Goal: Task Accomplishment & Management: Manage account settings

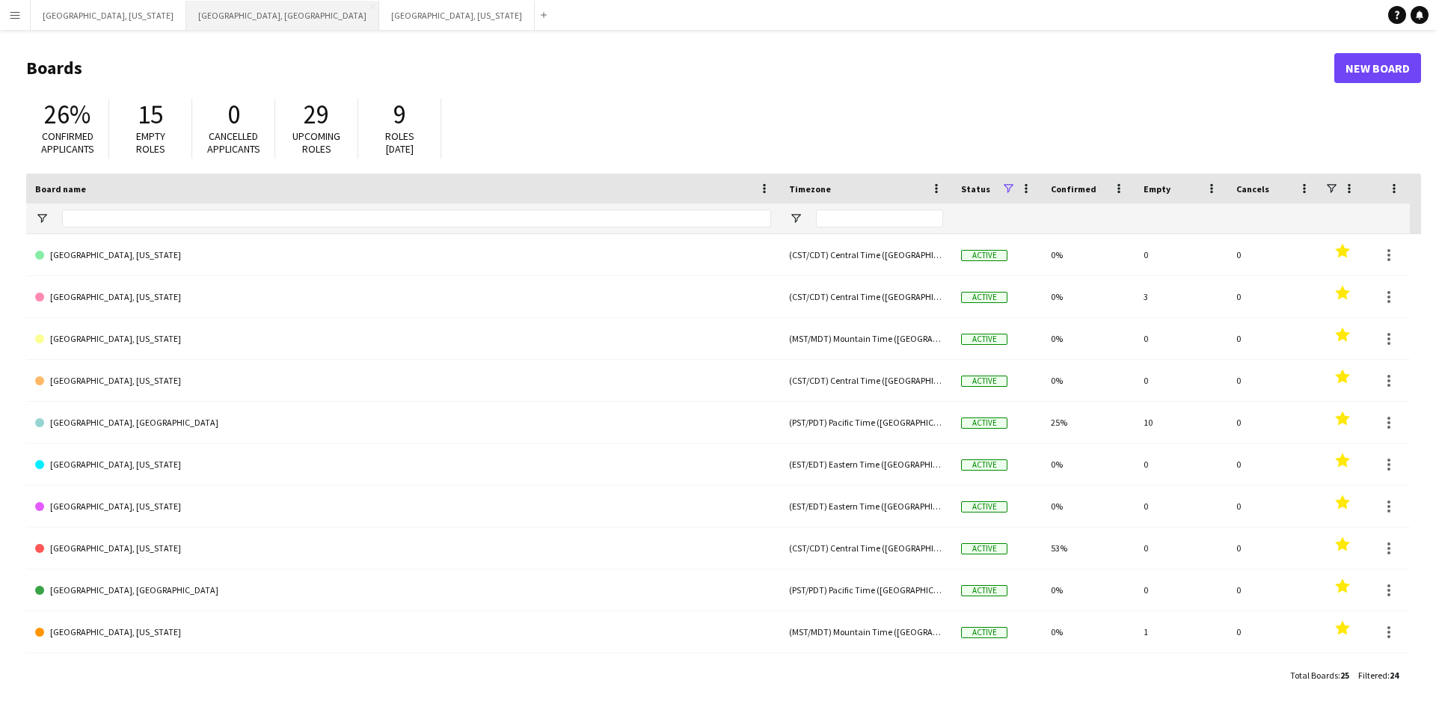
click at [186, 10] on button "[GEOGRAPHIC_DATA], [GEOGRAPHIC_DATA] Close" at bounding box center [282, 15] width 193 height 29
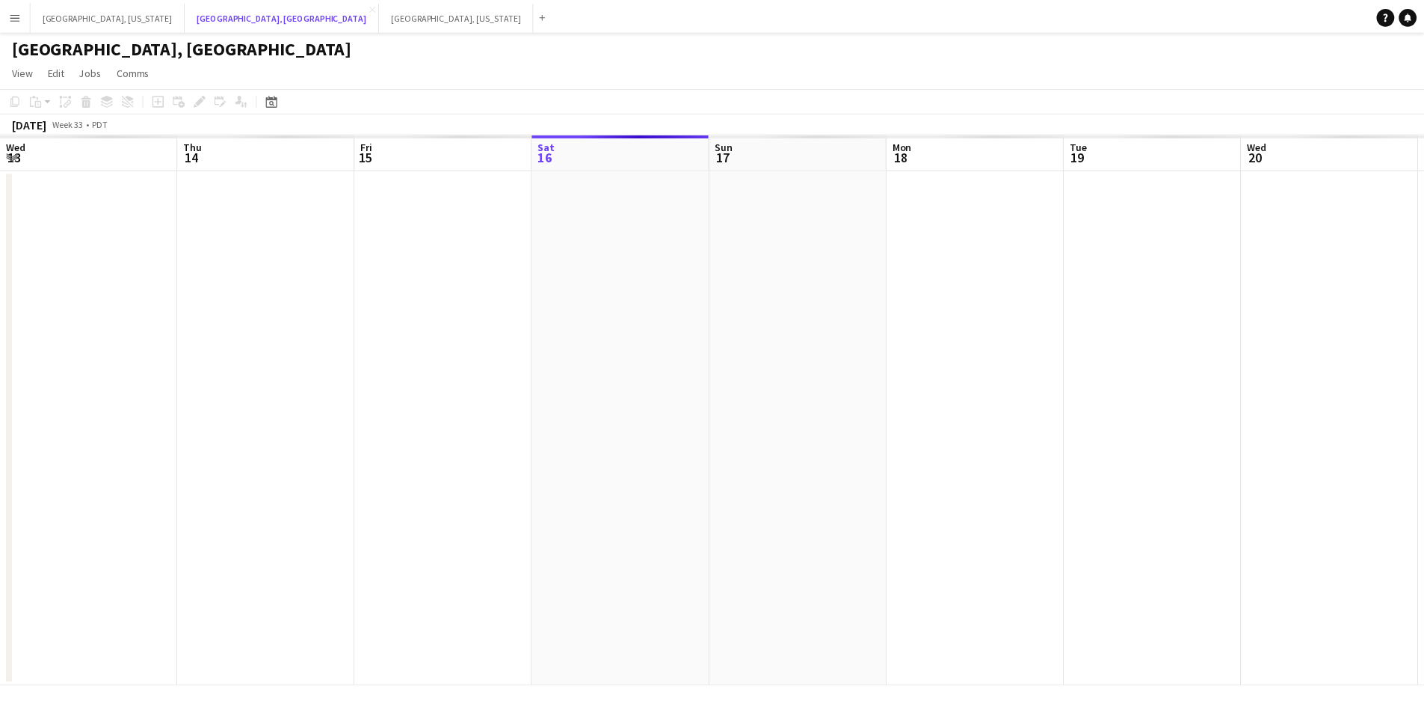
scroll to position [0, 357]
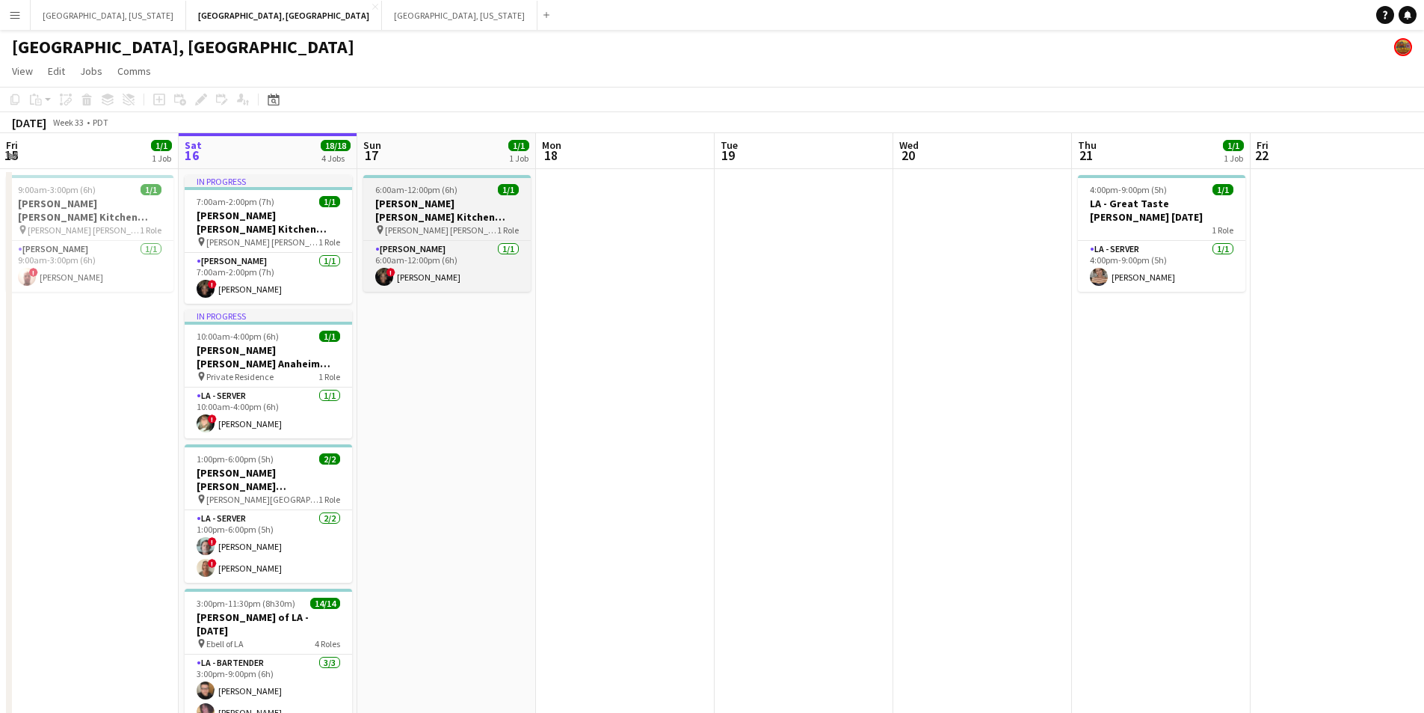
click at [445, 191] on span "6:00am-12:00pm (6h)" at bounding box center [416, 189] width 82 height 11
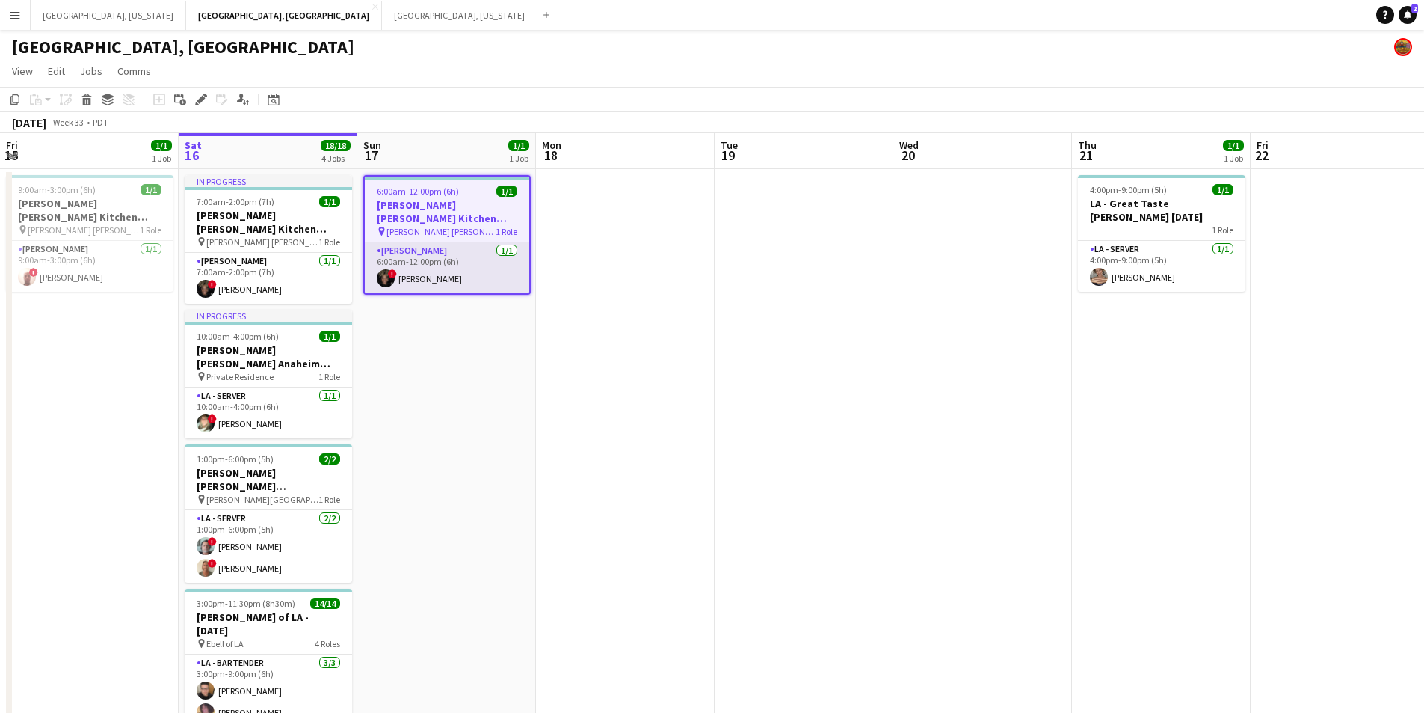
click at [446, 242] on app-card-role "[PERSON_NAME] [DATE] 6:00am-12:00pm (6h) ! [PERSON_NAME]" at bounding box center [447, 267] width 164 height 51
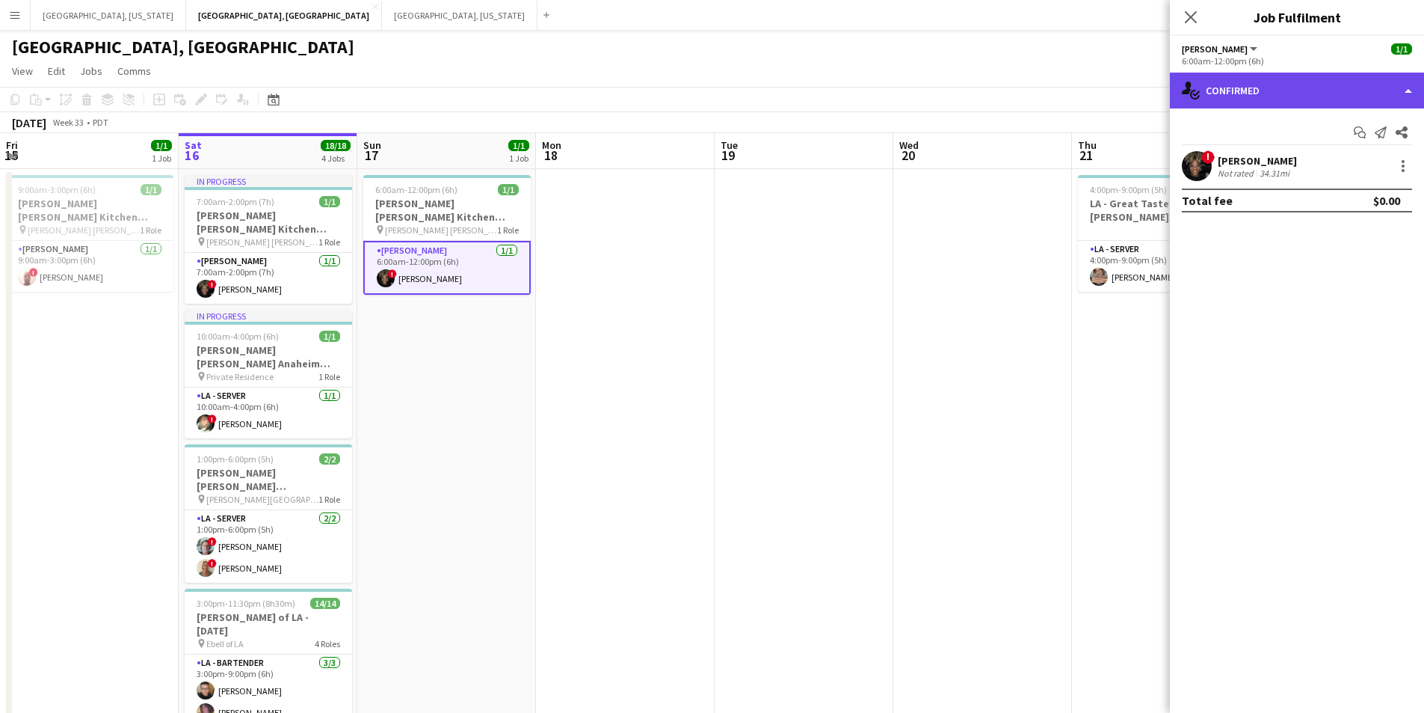
click at [1410, 87] on div "single-neutral-actions-check-2 Confirmed" at bounding box center [1297, 91] width 254 height 36
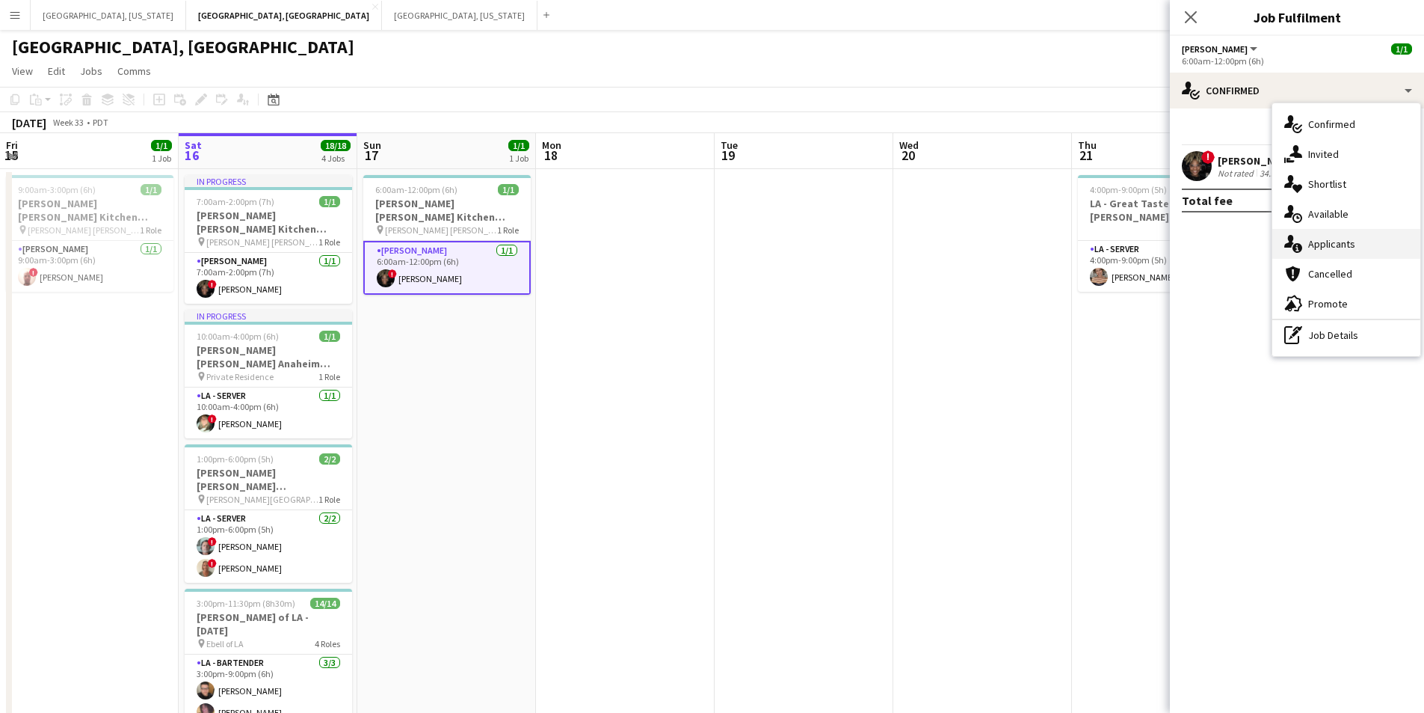
click at [1386, 238] on div "single-neutral-actions-information Applicants" at bounding box center [1347, 244] width 148 height 30
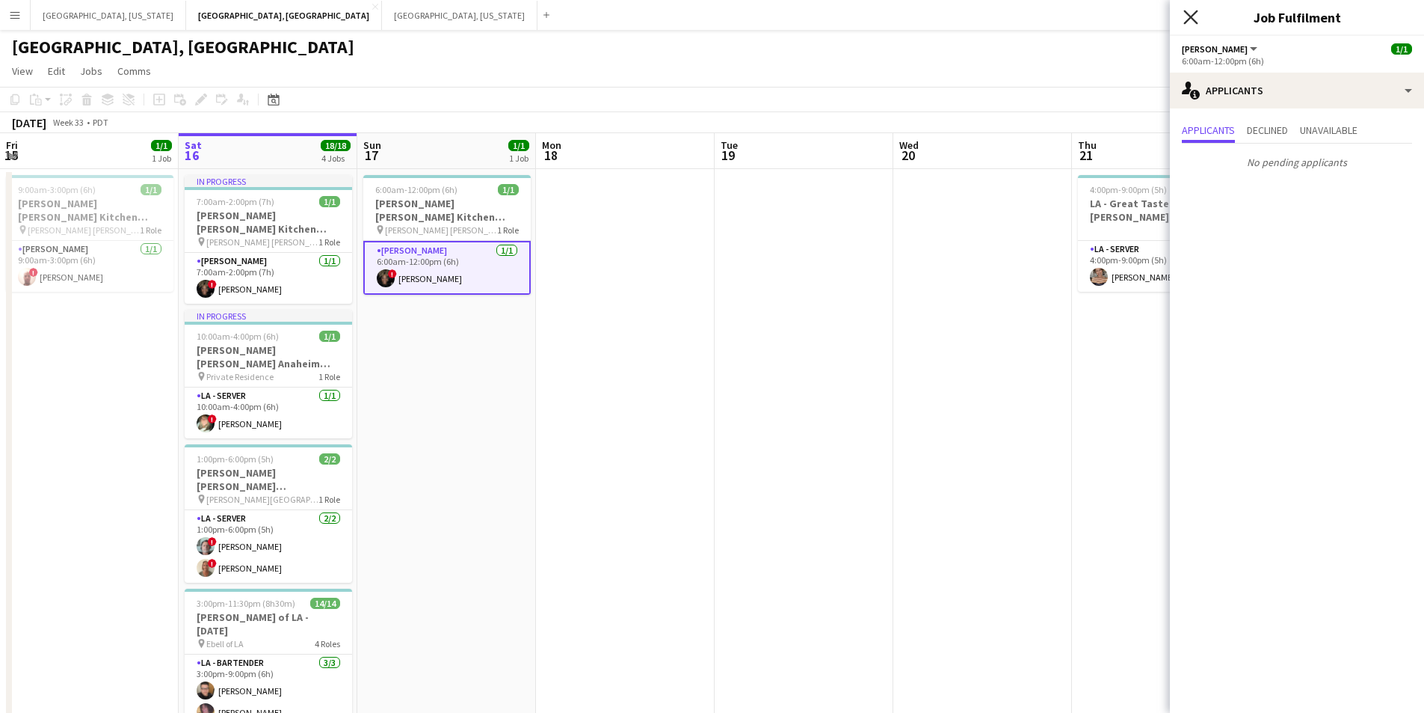
click at [1187, 17] on icon "Close pop-in" at bounding box center [1191, 17] width 14 height 14
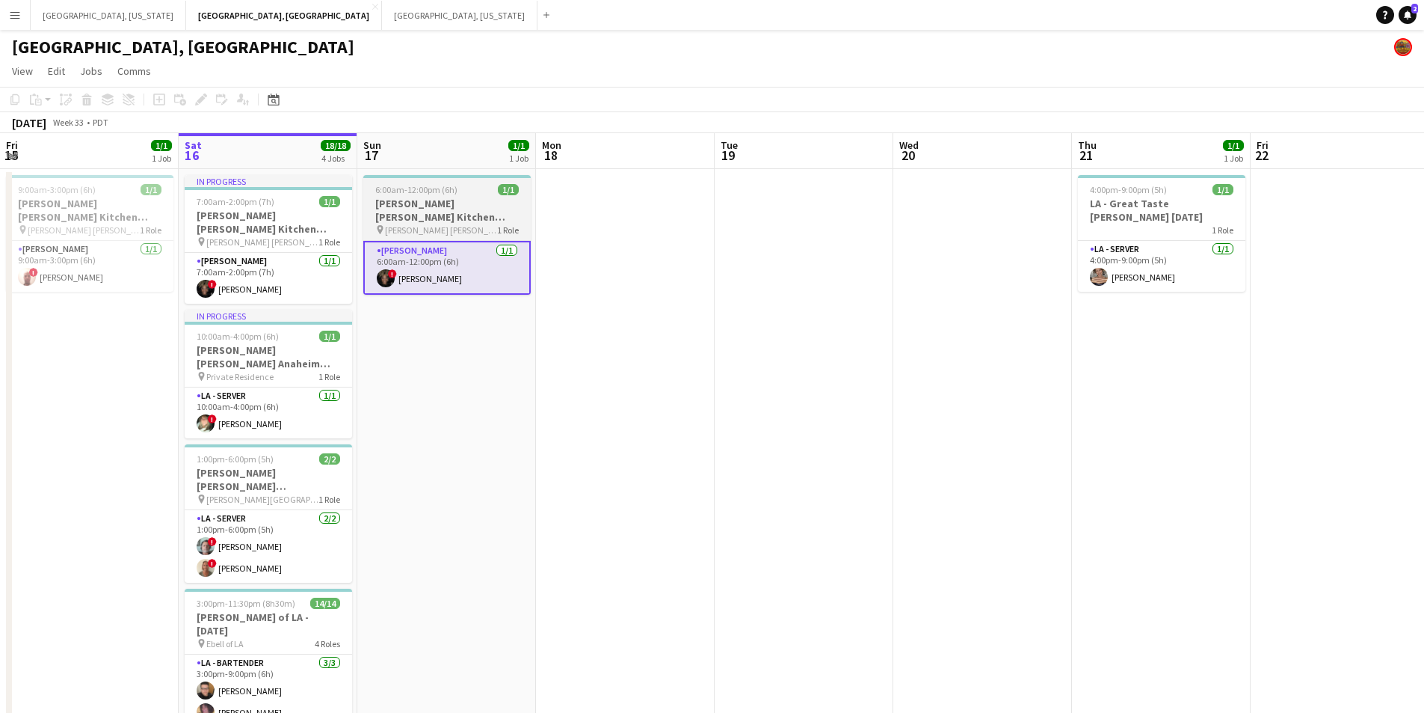
click at [399, 194] on span "6:00am-12:00pm (6h)" at bounding box center [416, 189] width 82 height 11
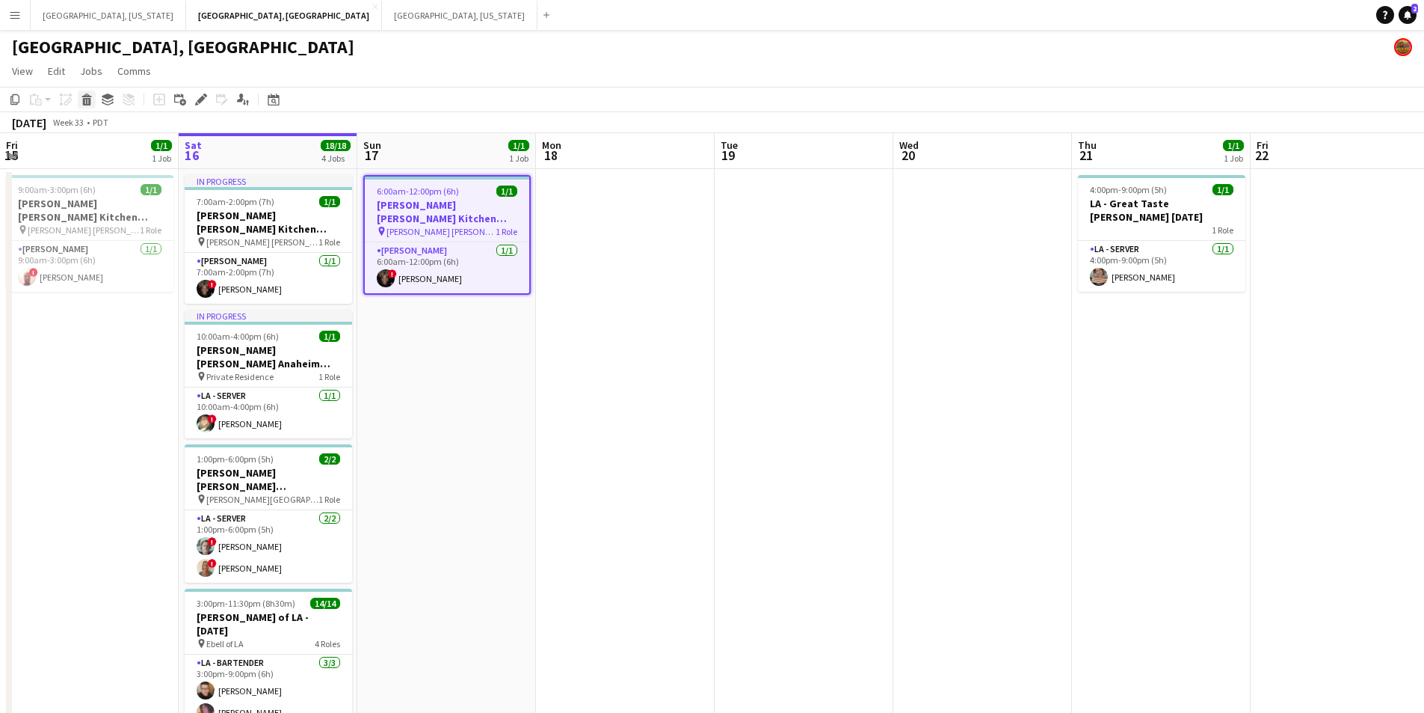
click at [88, 98] on icon "Delete" at bounding box center [87, 99] width 12 height 12
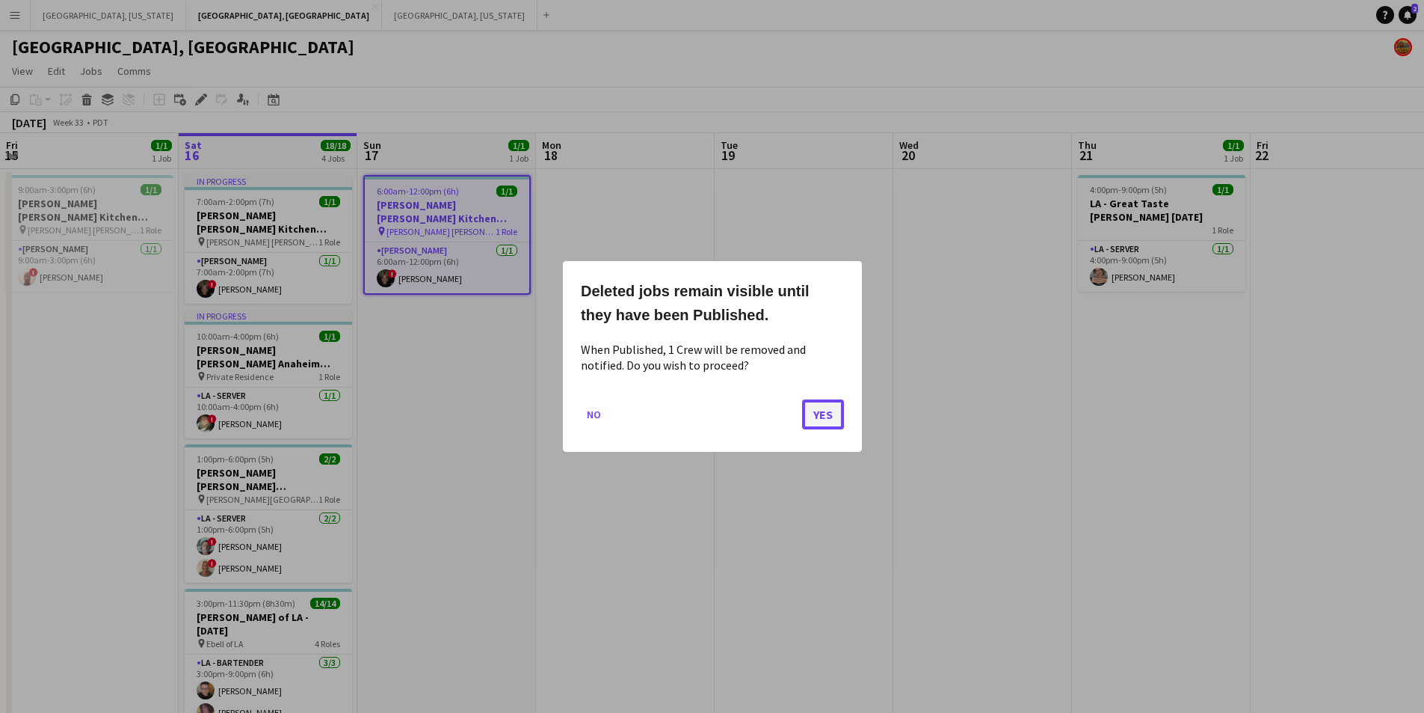
click at [827, 421] on button "Yes" at bounding box center [823, 414] width 42 height 30
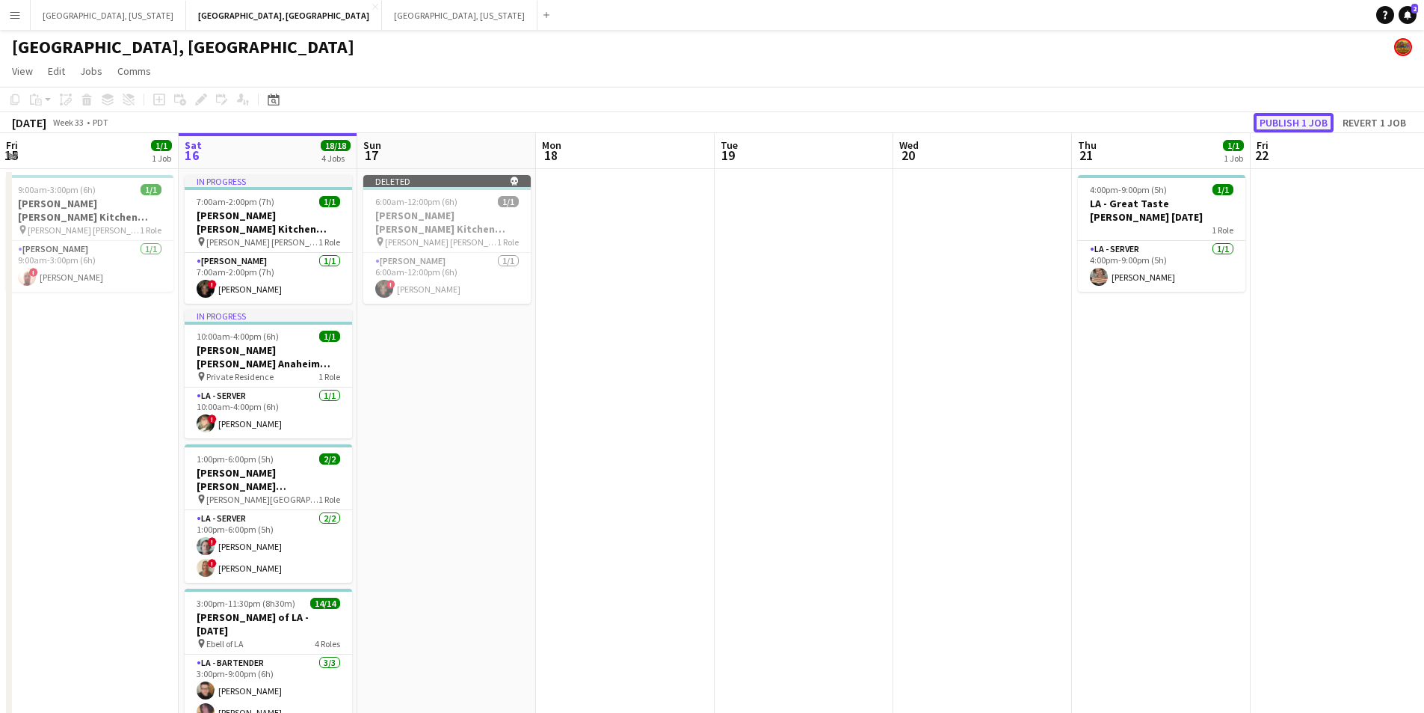
click at [1288, 120] on button "Publish 1 job" at bounding box center [1294, 122] width 80 height 19
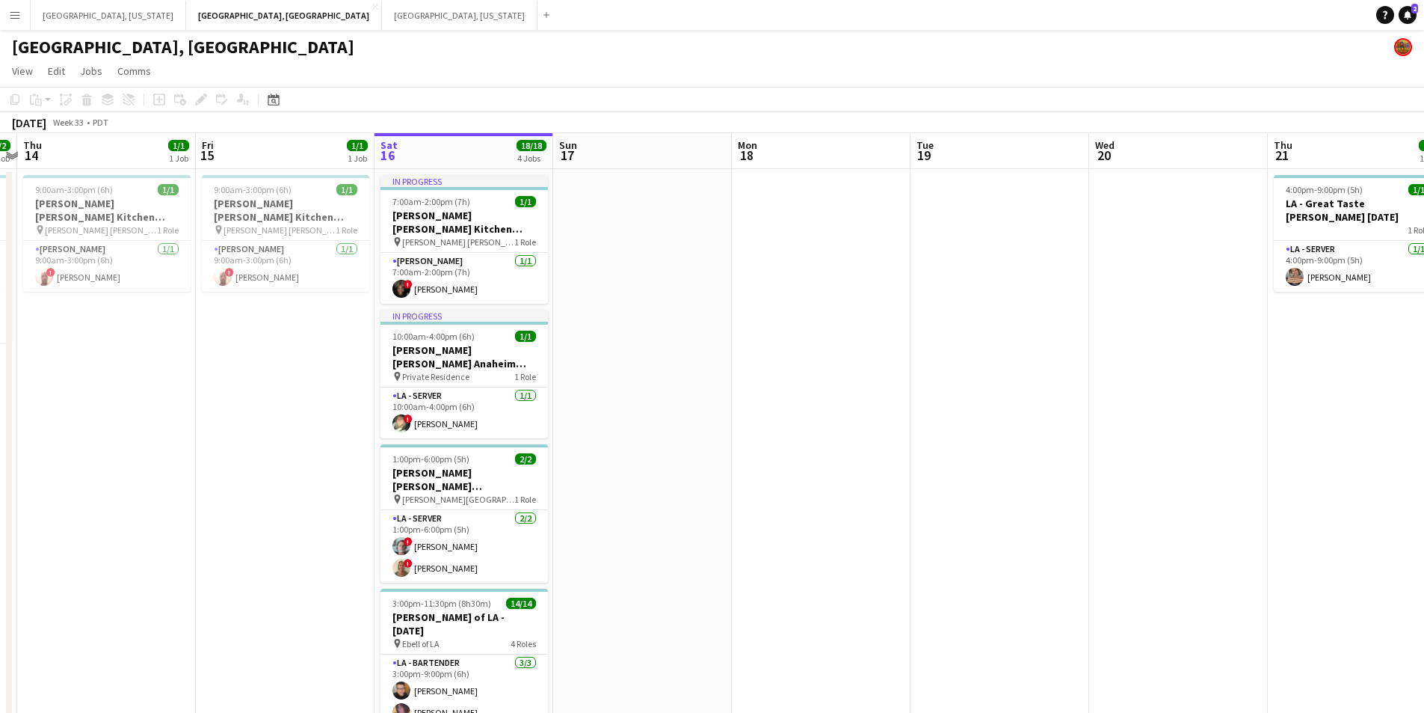
scroll to position [0, 455]
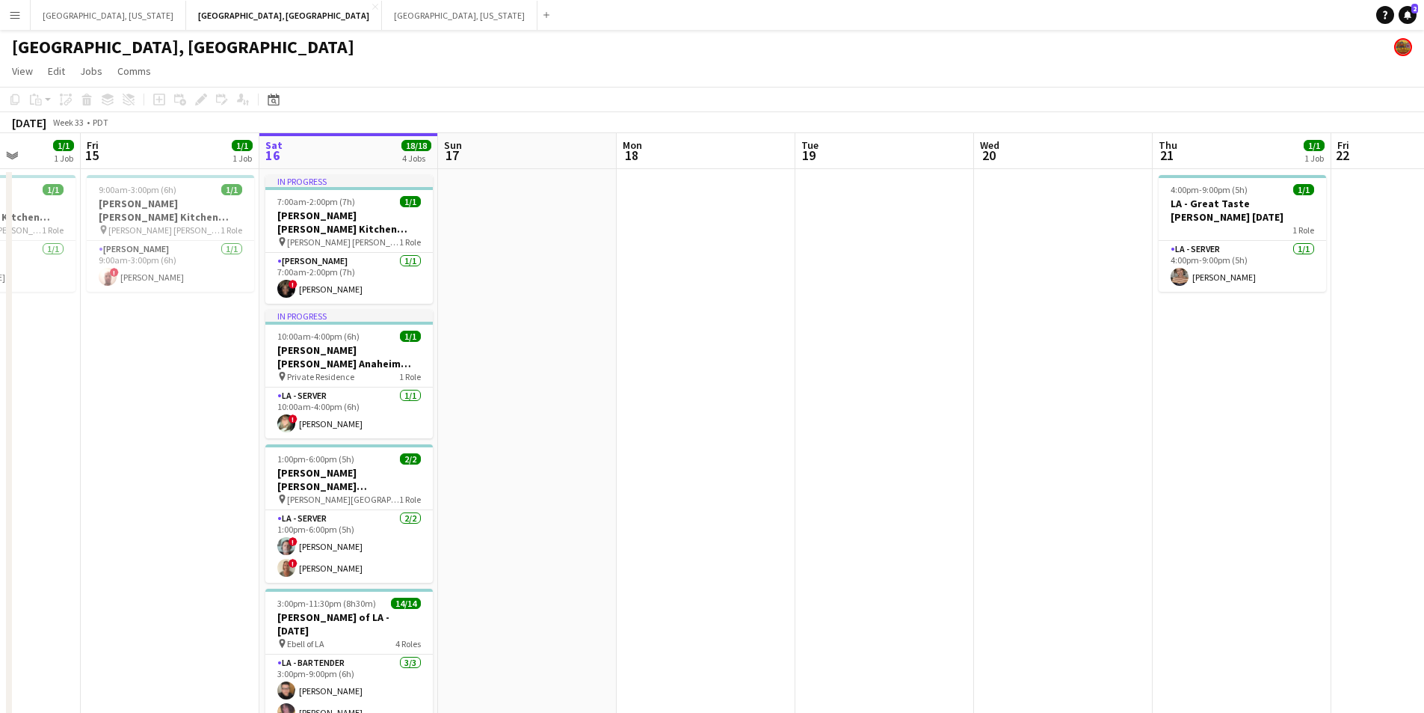
drag, startPoint x: 489, startPoint y: 382, endPoint x: 553, endPoint y: 369, distance: 64.8
click at [553, 369] on app-calendar-viewport "Tue 12 Wed 13 2/2 1 Job Thu 14 1/1 1 Job Fri 15 1/1 1 Job Sat 16 18/18 4 Jobs S…" at bounding box center [712, 488] width 1424 height 710
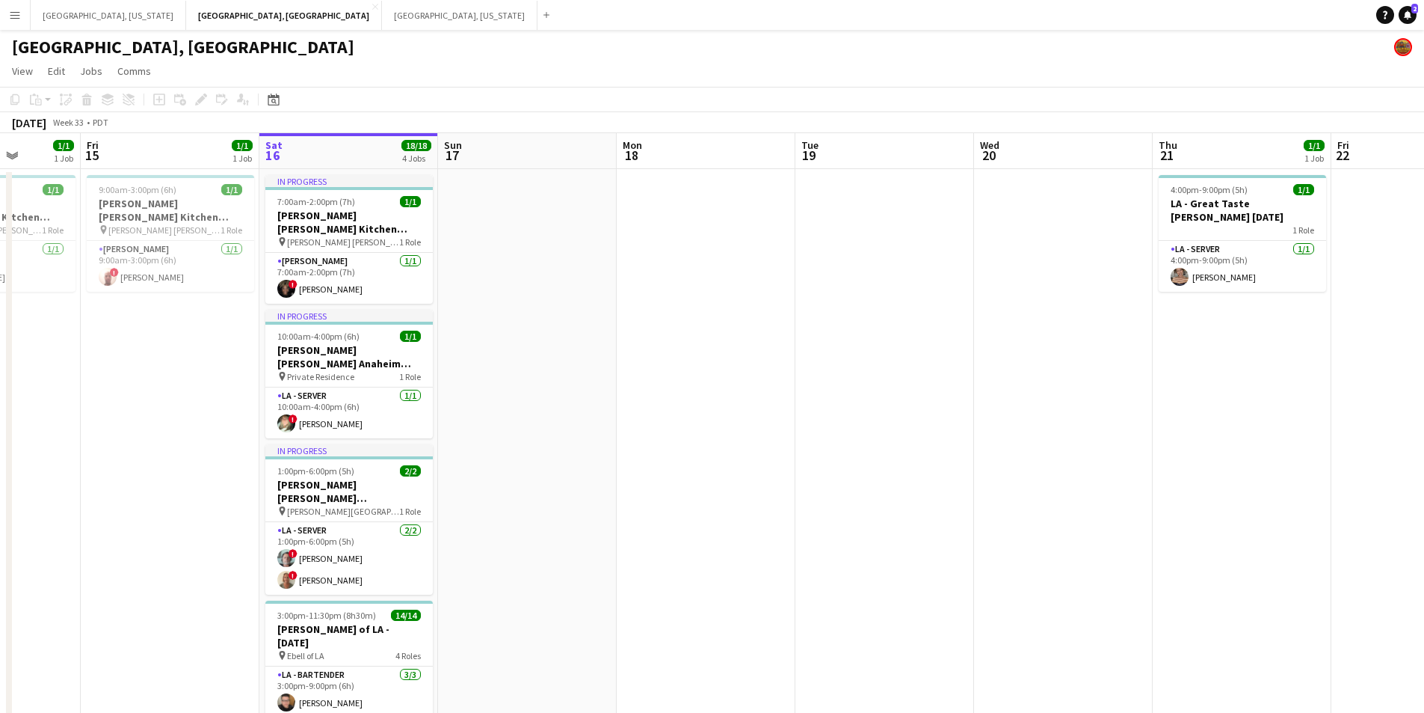
scroll to position [0, 467]
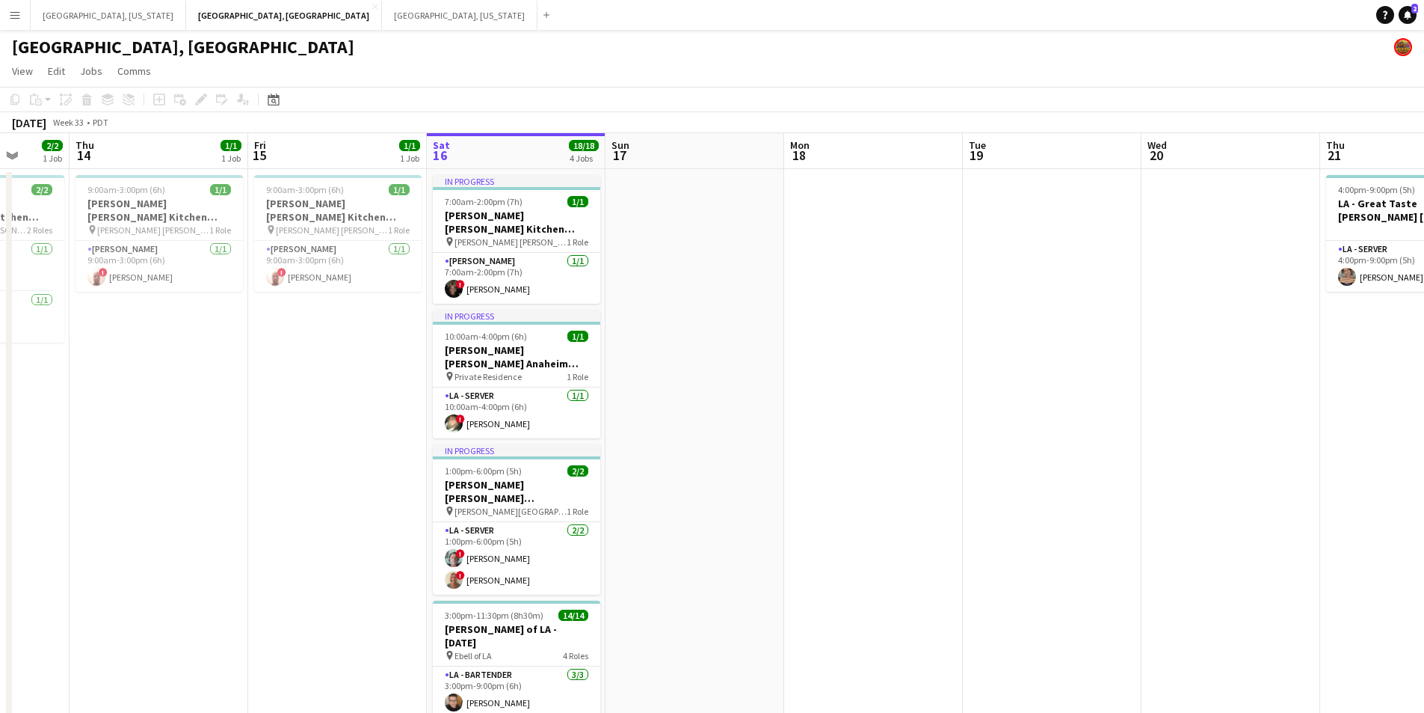
drag, startPoint x: 488, startPoint y: 325, endPoint x: 656, endPoint y: 317, distance: 167.7
click at [656, 317] on app-calendar-viewport "Mon 11 Tue 12 1/3 1 Job Wed 13 2/2 1 Job Thu 14 1/1 1 Job Fri 15 1/1 1 Job Sat …" at bounding box center [712, 494] width 1424 height 722
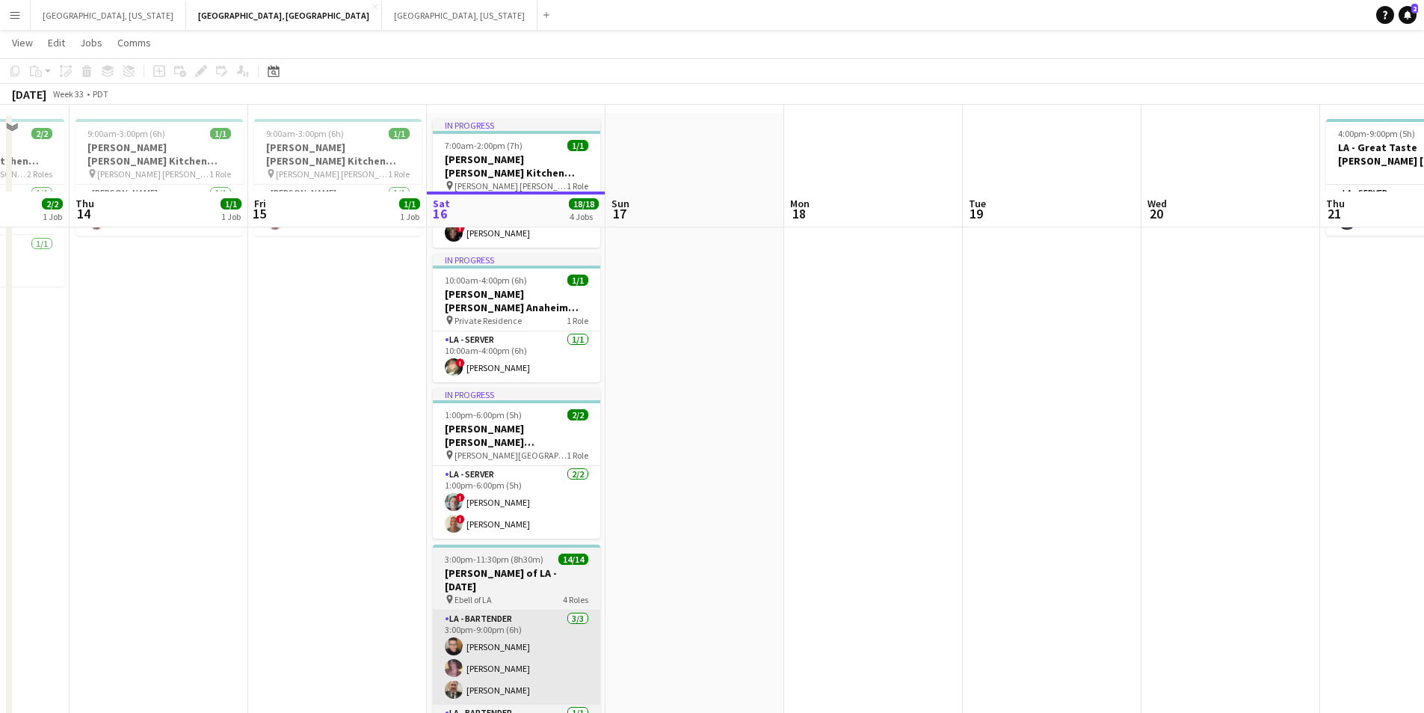
scroll to position [0, 0]
